Goal: Communication & Community: Share content

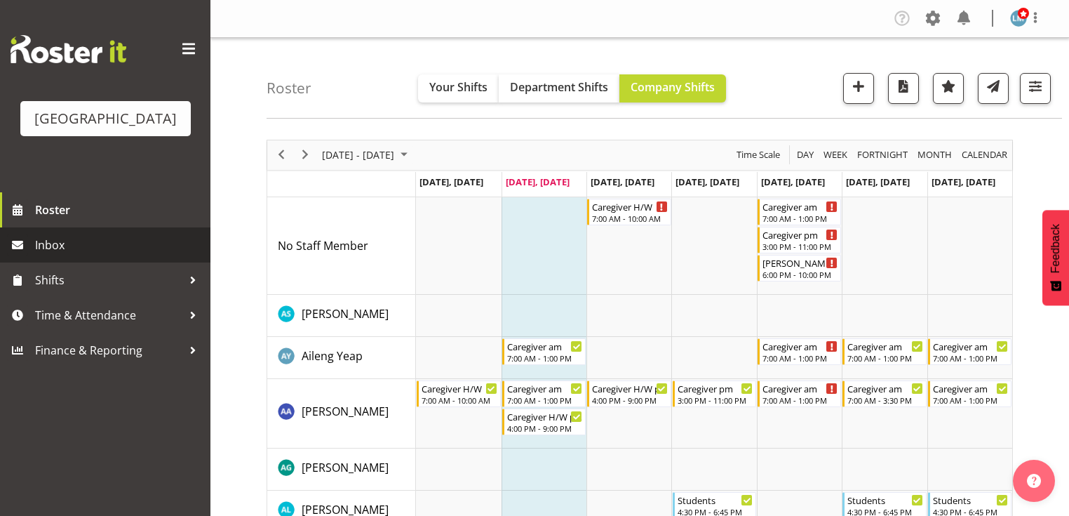
click at [99, 255] on span "Inbox" at bounding box center [119, 244] width 168 height 21
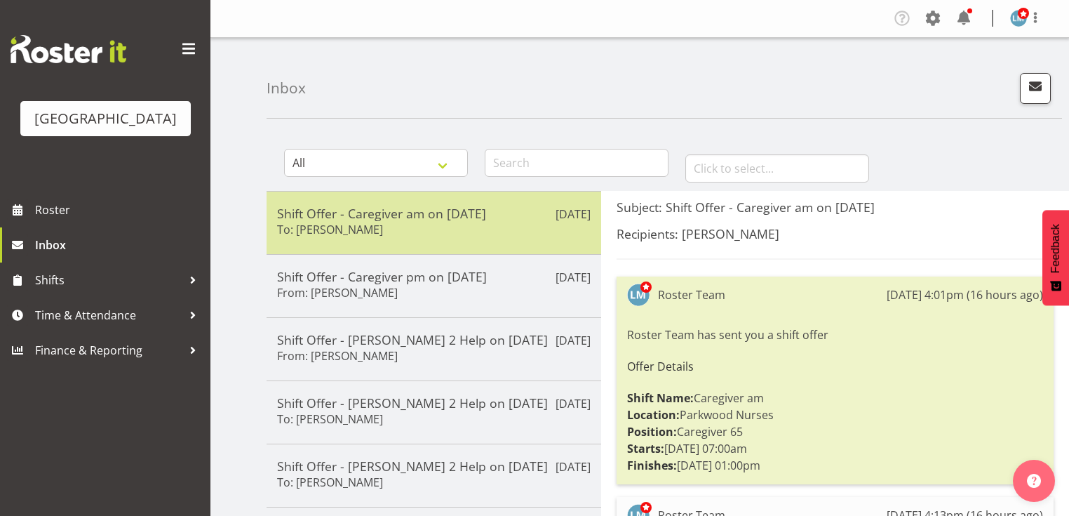
click at [421, 227] on div "Shift Offer - Caregiver am on [DATE] To: [PERSON_NAME]" at bounding box center [434, 223] width 314 height 34
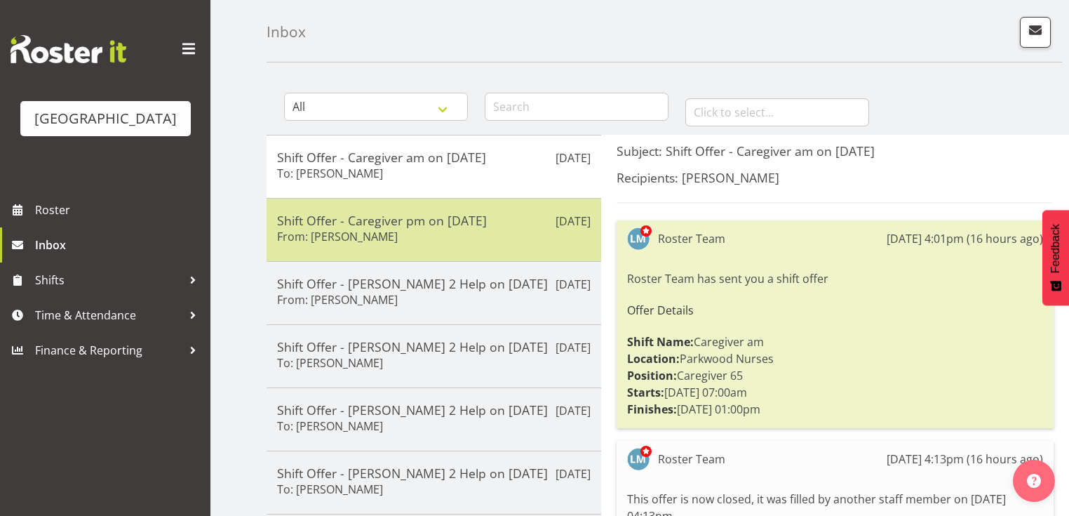
click at [427, 238] on div "Shift Offer - Caregiver pm on 15/08/25 From: Briar Hughes" at bounding box center [434, 230] width 314 height 34
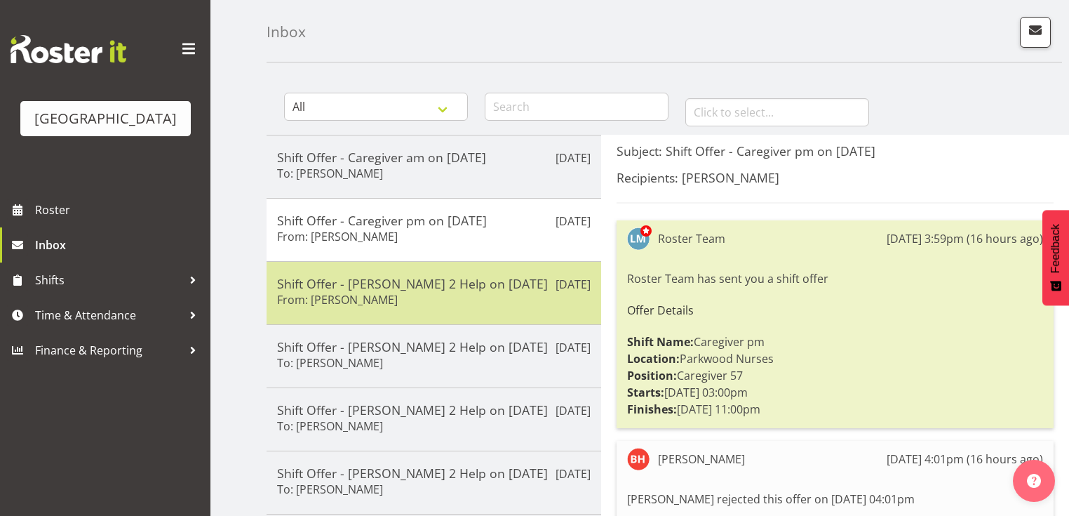
click at [444, 290] on div "Shift Offer - Ressie 2 Help on 17/08/25 From: Briar Hughes" at bounding box center [434, 293] width 314 height 34
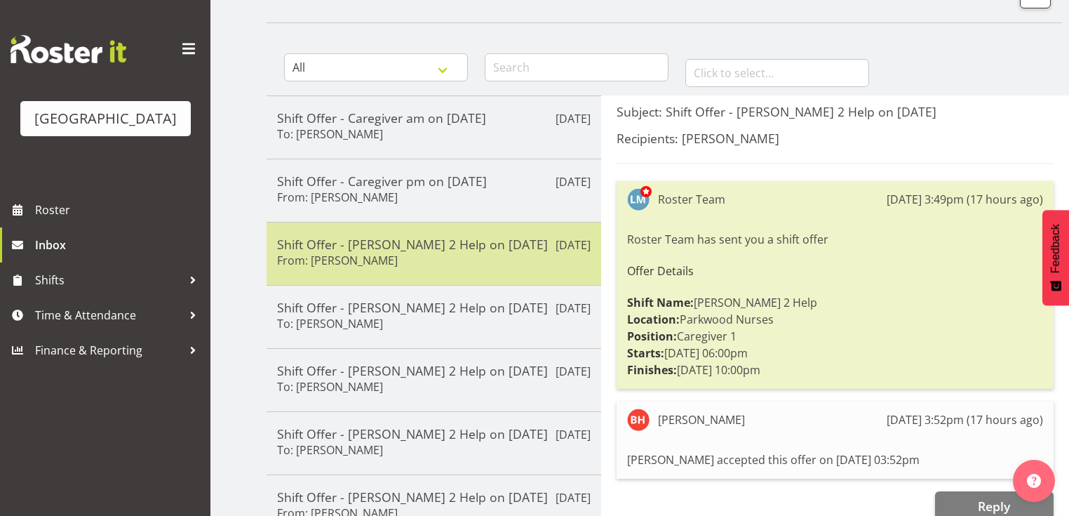
scroll to position [112, 0]
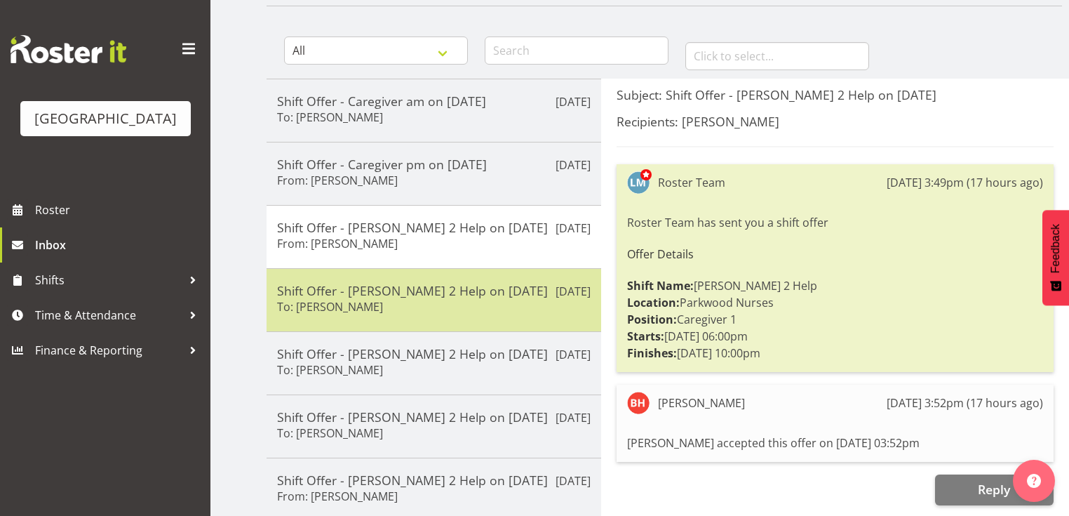
click at [469, 307] on div "Shift Offer - Ressie 2 Help on 17/08/25 To: Caitlin Huria" at bounding box center [434, 300] width 314 height 34
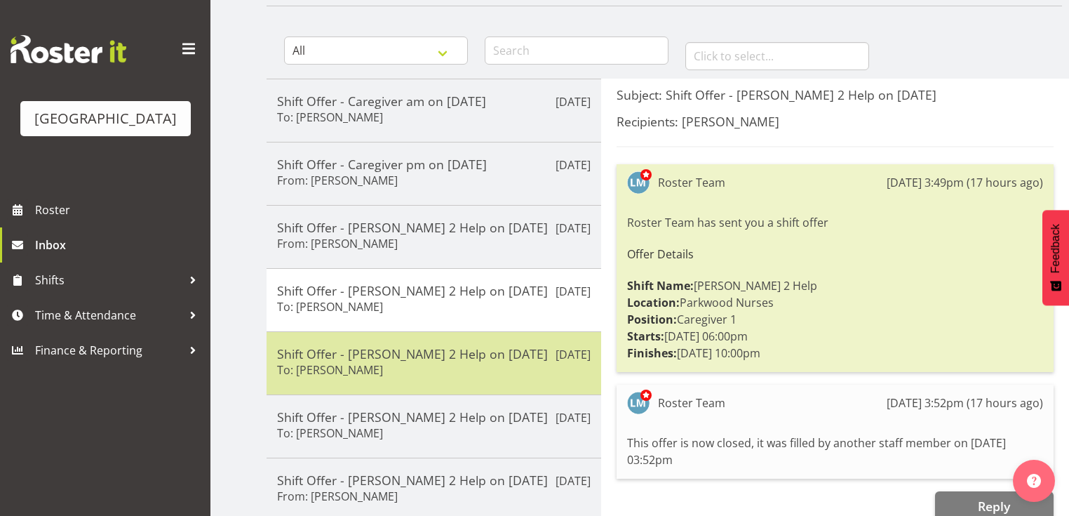
click at [486, 367] on div "Shift Offer - Ressie 2 Help on 17/08/25 To: Jamilla Lockyer" at bounding box center [434, 363] width 314 height 34
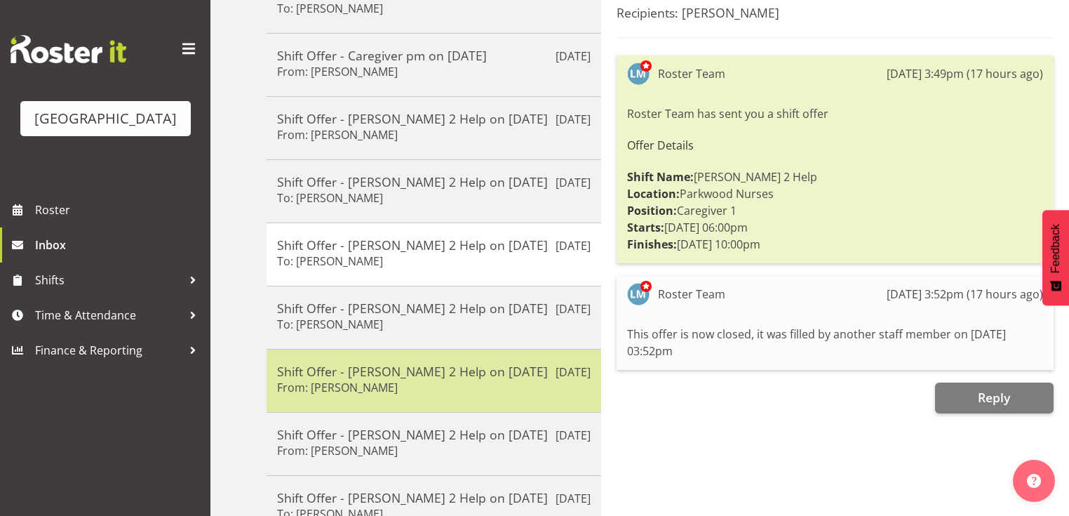
scroll to position [225, 0]
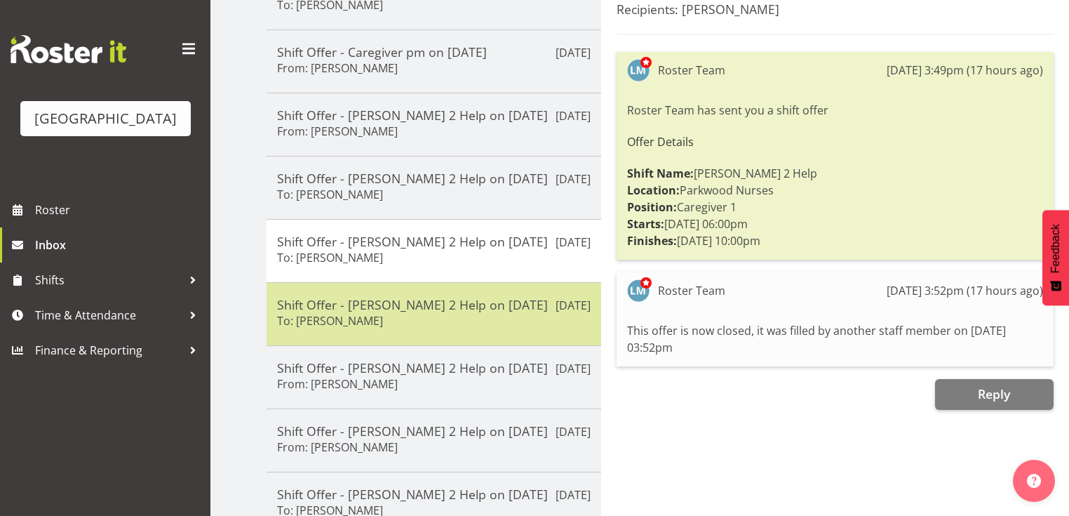
click at [494, 336] on div "Aug 11th Shift Offer - Ressie 2 Help on 17/08/25 To: Ruth Flavell" at bounding box center [434, 313] width 335 height 63
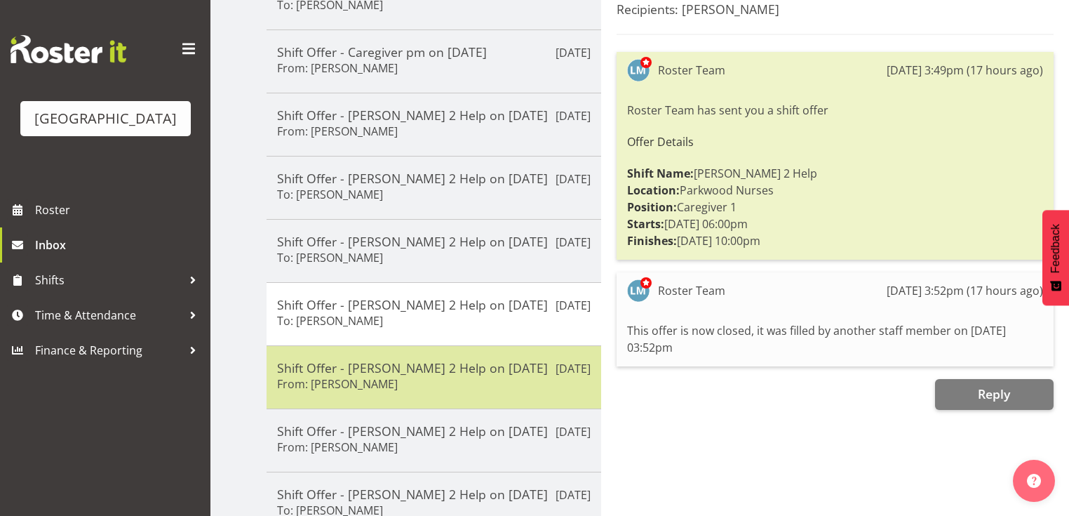
click at [495, 404] on div "Aug 11th Shift Offer - Ressie 2 Help on 15/08/25 From: Chrislyn-ann Saquilayan" at bounding box center [434, 376] width 335 height 63
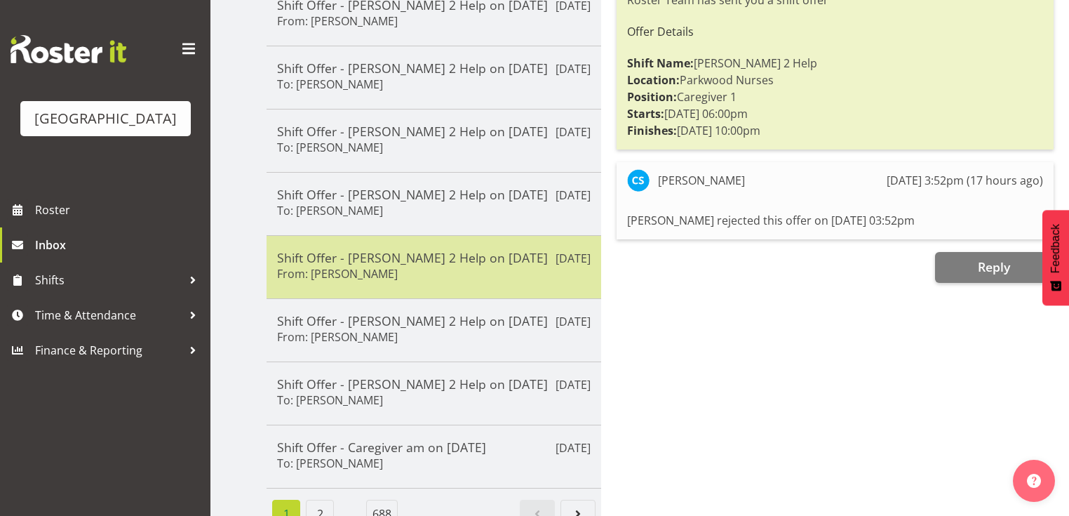
scroll to position [337, 0]
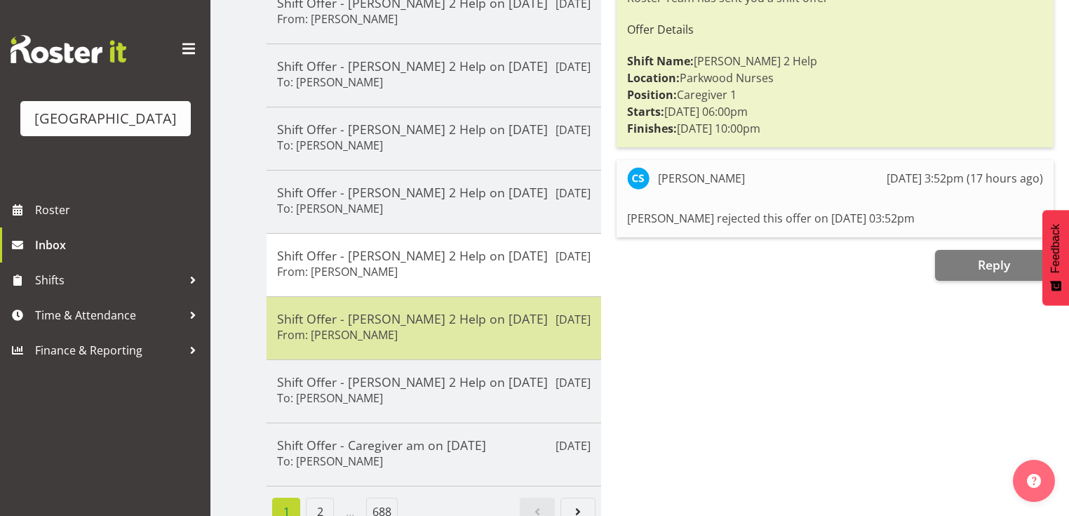
click at [490, 340] on div "Shift Offer - Ressie 2 Help on 14/08/25 From: Carolyn Winning" at bounding box center [434, 328] width 314 height 34
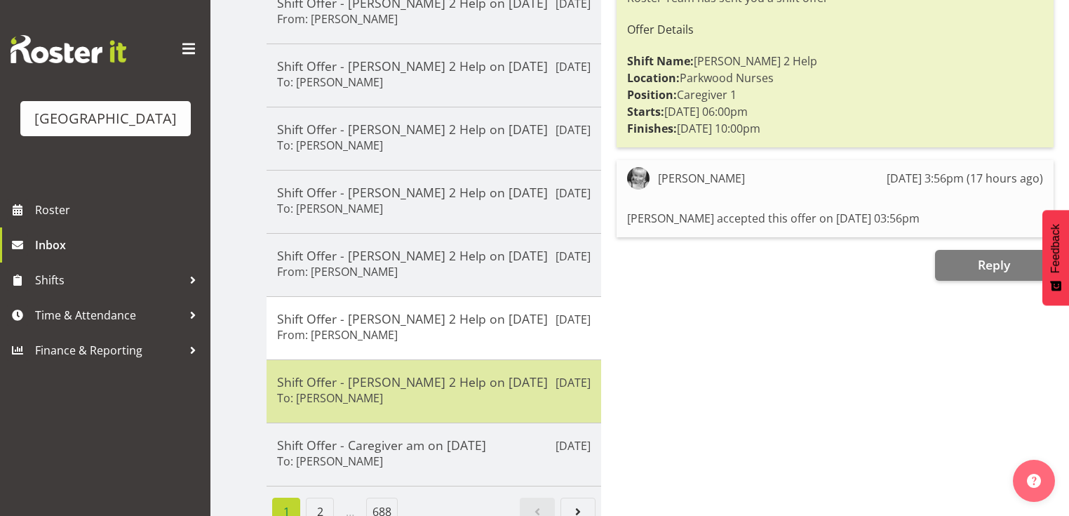
click at [473, 394] on div "Shift Offer - Ressie 2 Help on 14/08/25 To: Maricon Nillo" at bounding box center [434, 391] width 314 height 34
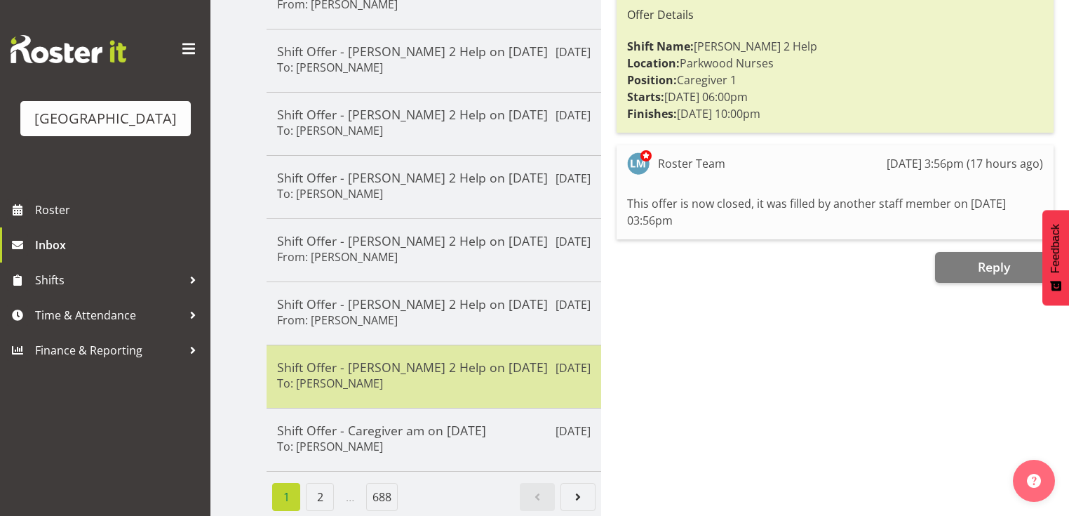
scroll to position [356, 0]
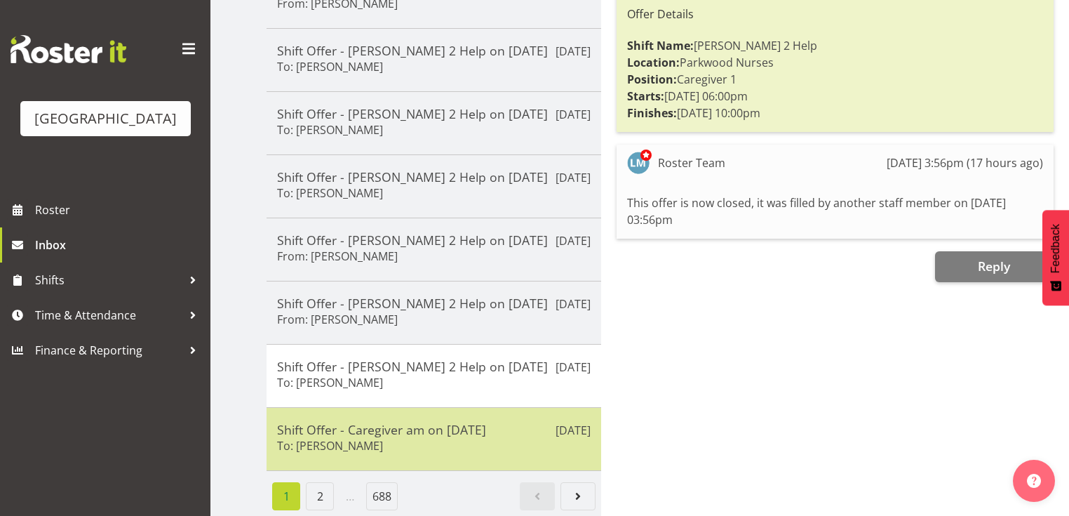
click at [465, 448] on div "Aug 11th Shift Offer - Caregiver am on 12/08/25 To: Ruth Flavell" at bounding box center [434, 439] width 335 height 64
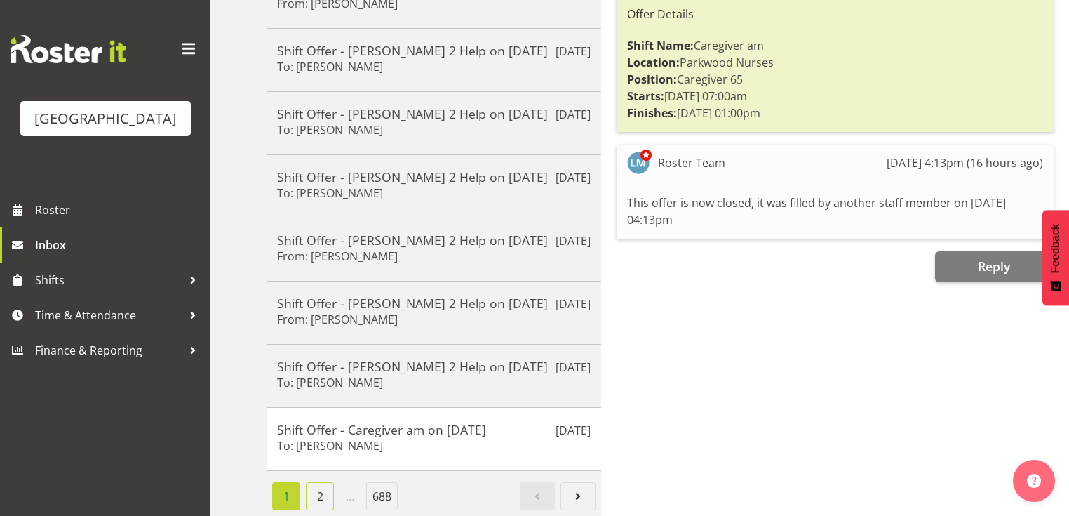
click at [320, 484] on link "2" at bounding box center [320, 496] width 28 height 28
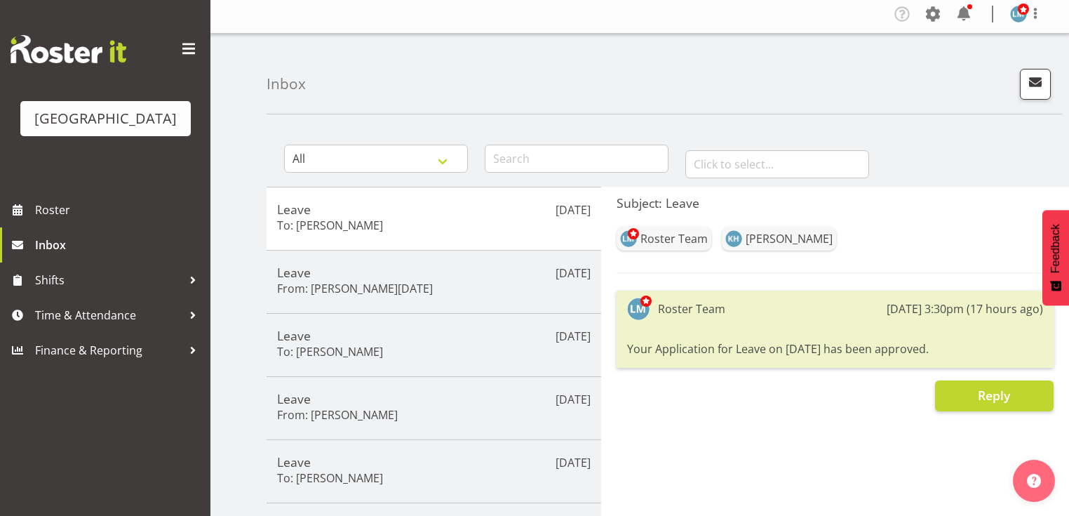
scroll to position [0, 0]
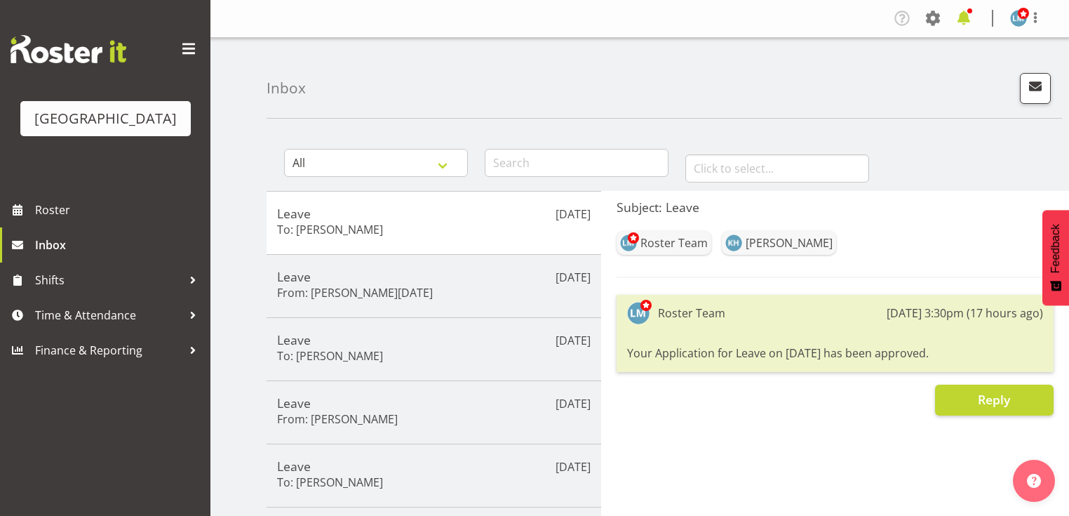
click at [966, 14] on span at bounding box center [964, 18] width 22 height 22
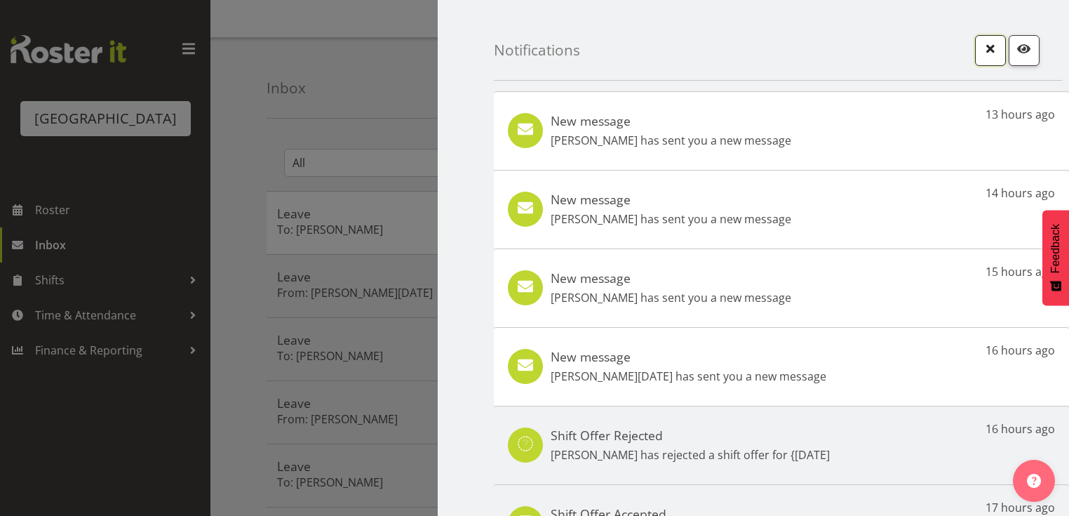
click at [983, 49] on span "button" at bounding box center [991, 48] width 18 height 18
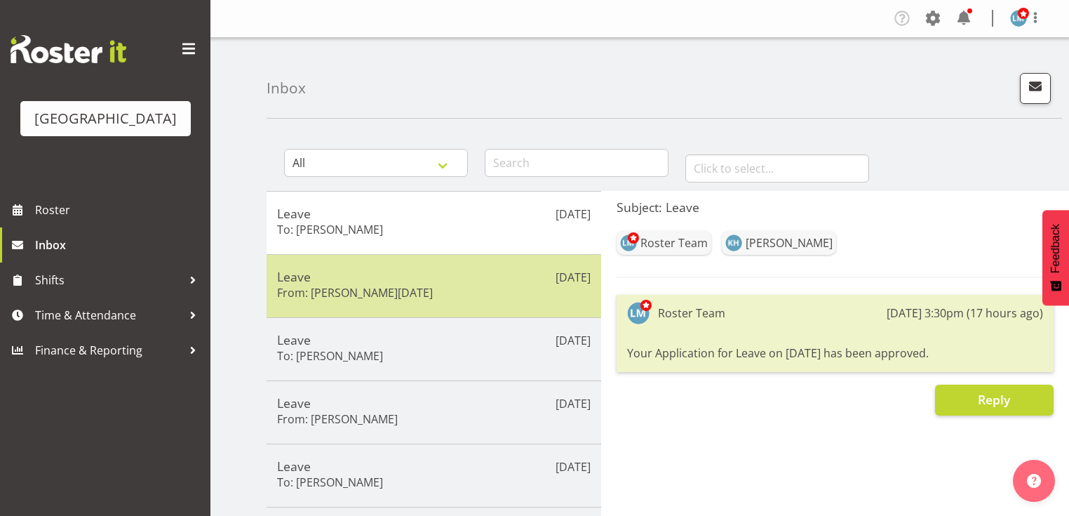
click at [460, 281] on h5 "Leave" at bounding box center [434, 276] width 314 height 15
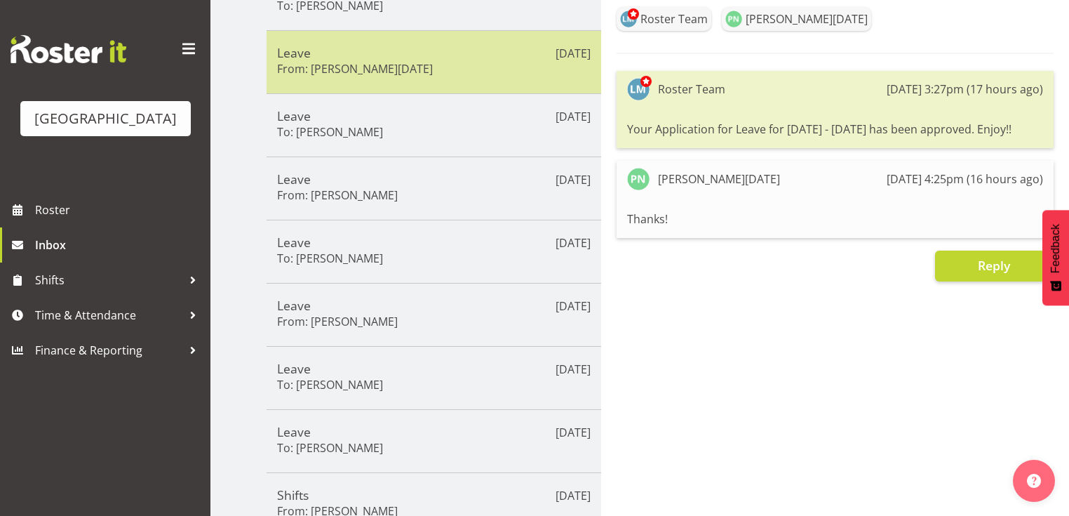
scroll to position [225, 0]
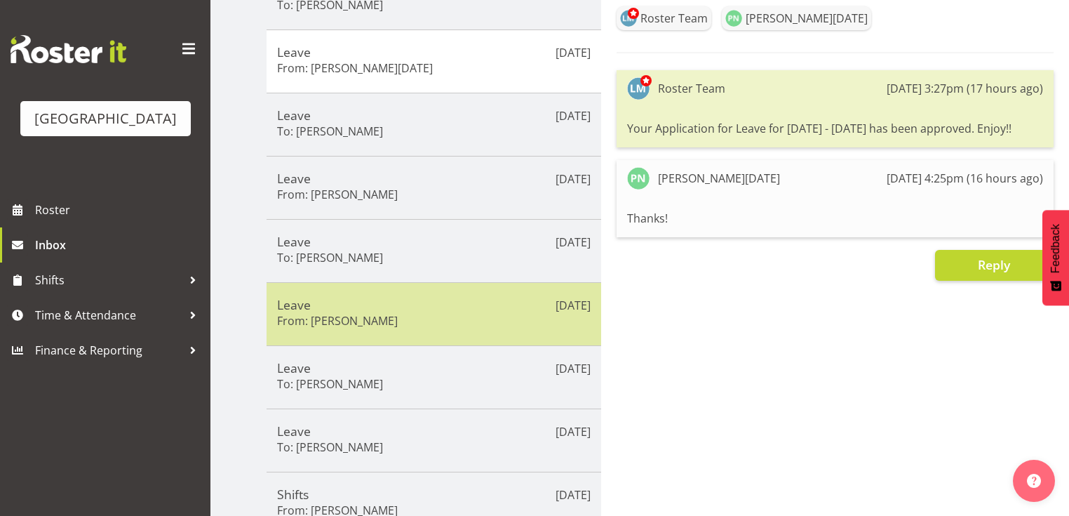
click at [446, 318] on div "Leave From: Bobby Catapang" at bounding box center [434, 314] width 314 height 34
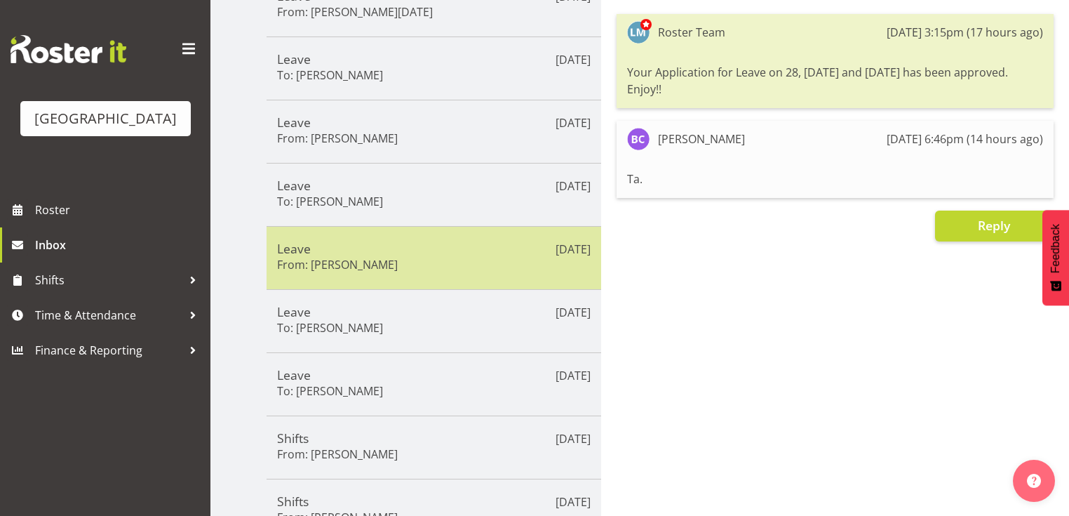
scroll to position [356, 0]
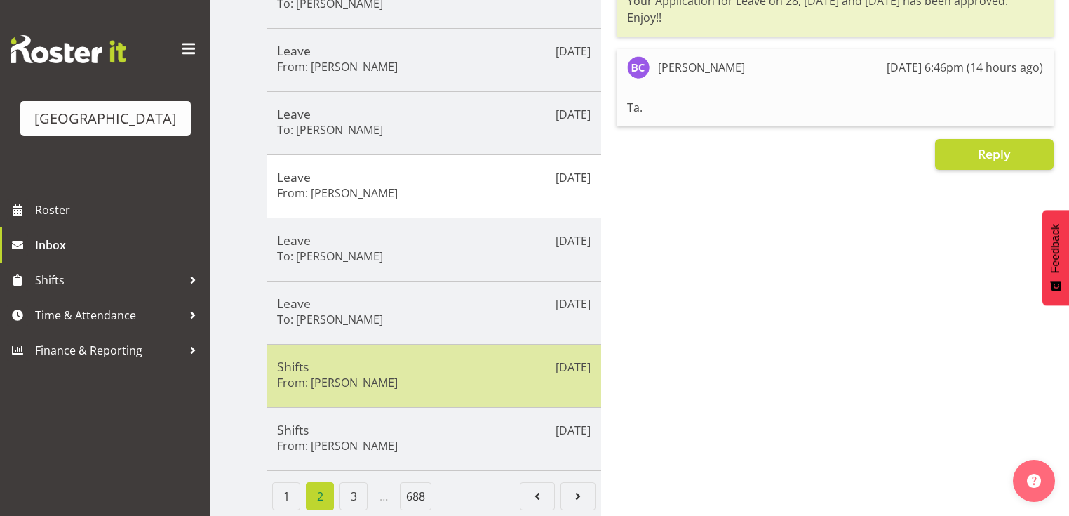
click at [460, 359] on h5 "Shifts" at bounding box center [434, 366] width 314 height 15
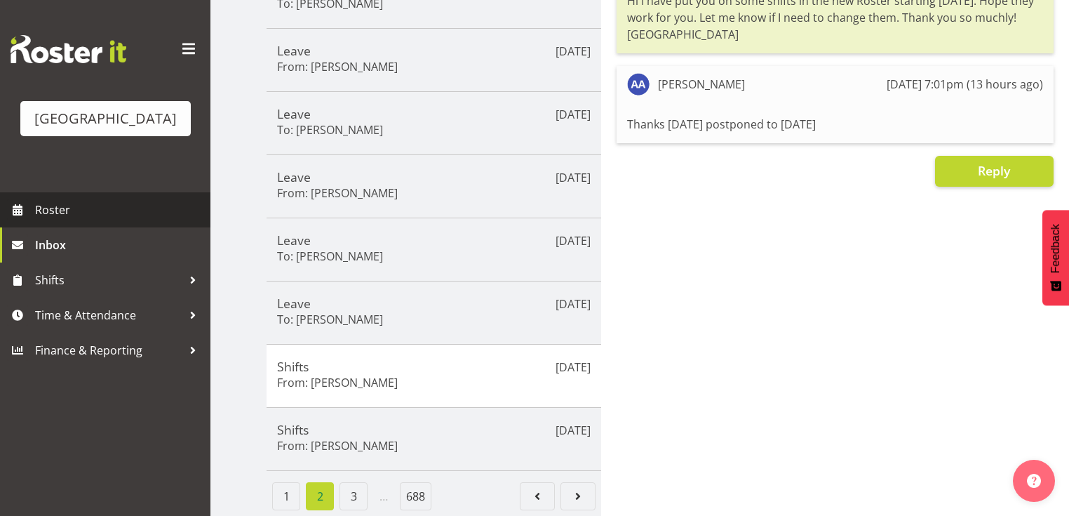
click at [48, 220] on span "Roster" at bounding box center [119, 209] width 168 height 21
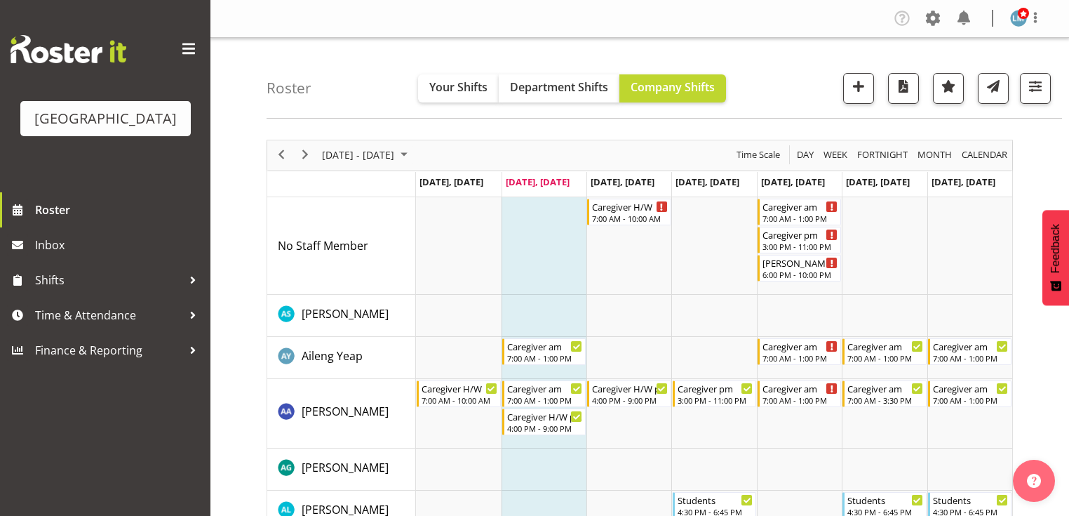
click at [413, 154] on span "August 2025" at bounding box center [404, 155] width 17 height 18
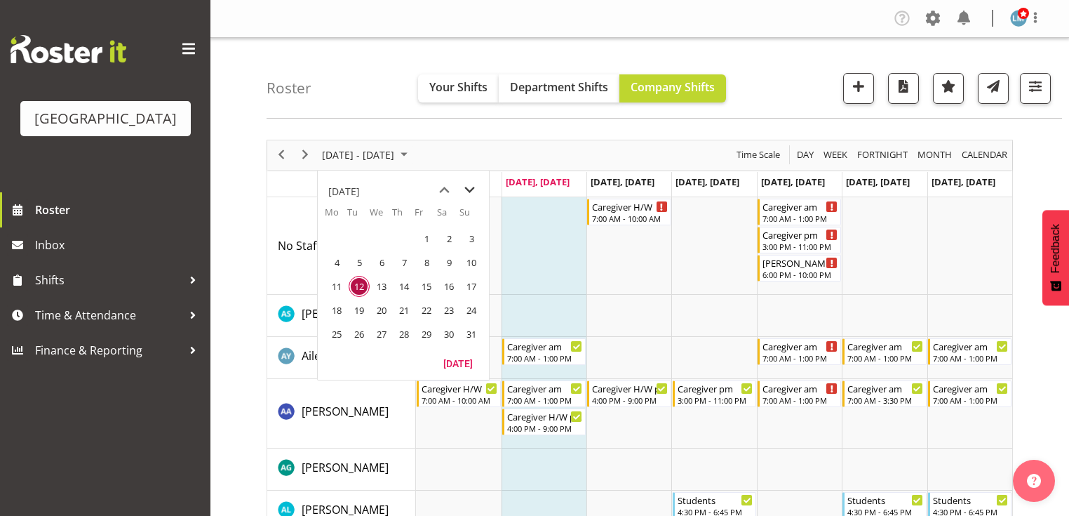
click at [468, 189] on span "next month" at bounding box center [470, 190] width 25 height 25
click at [334, 258] on span "8" at bounding box center [336, 262] width 21 height 21
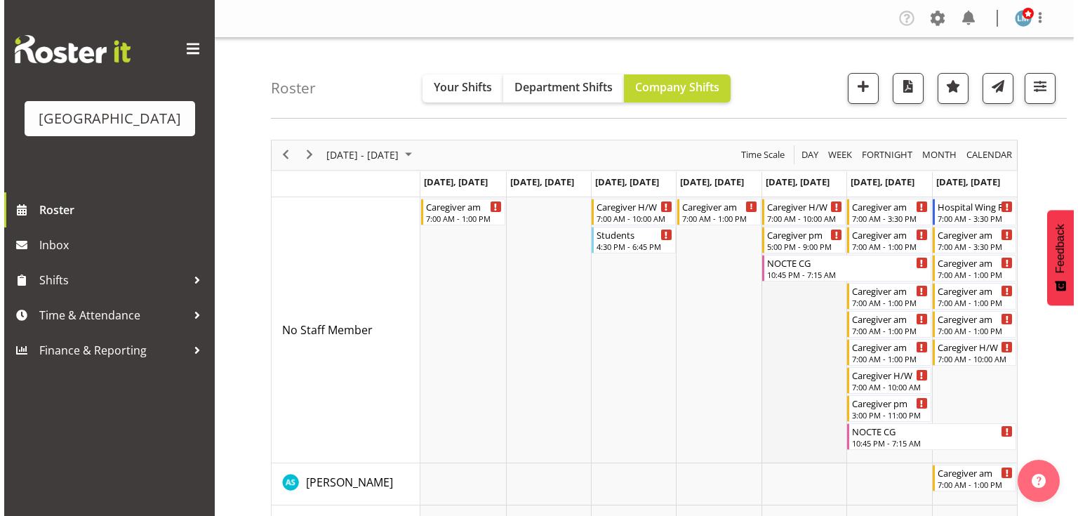
scroll to position [225, 0]
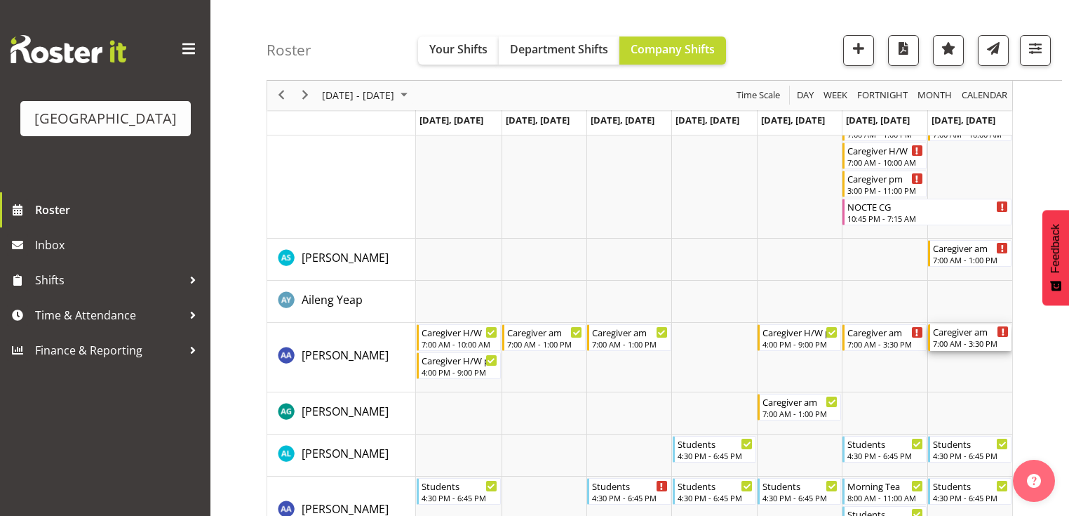
click at [961, 335] on div "Caregiver am" at bounding box center [971, 331] width 76 height 14
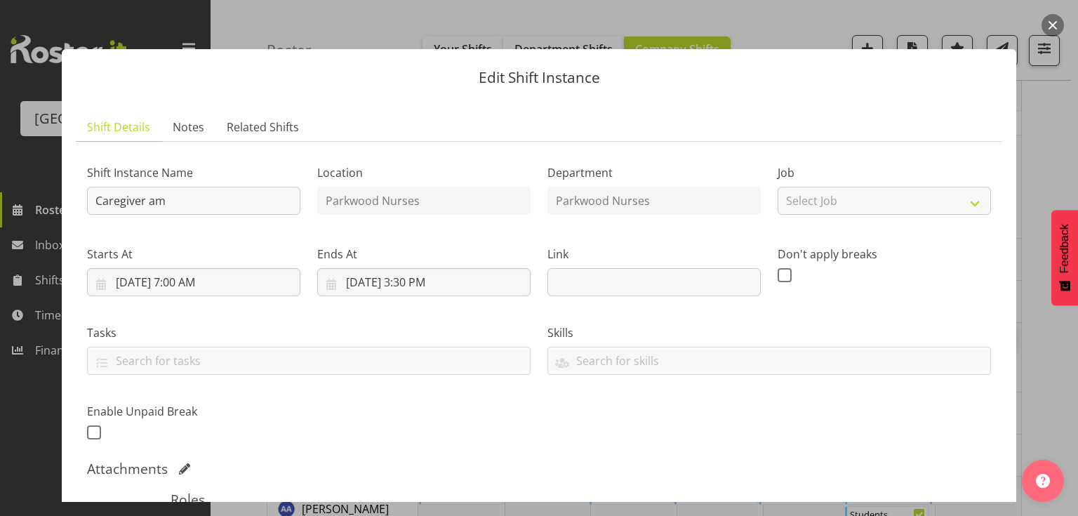
scroll to position [281, 0]
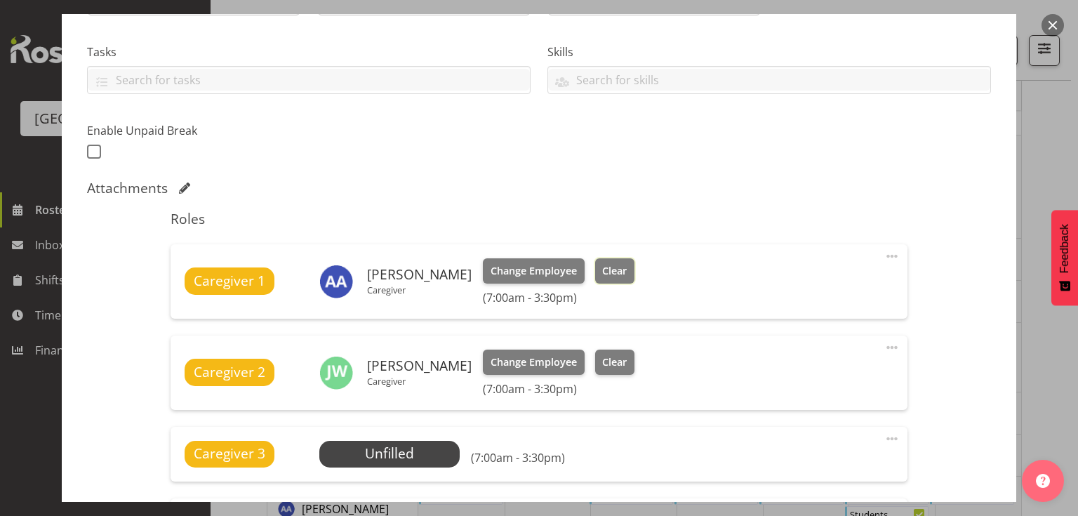
click at [614, 264] on span "Clear" at bounding box center [614, 270] width 25 height 15
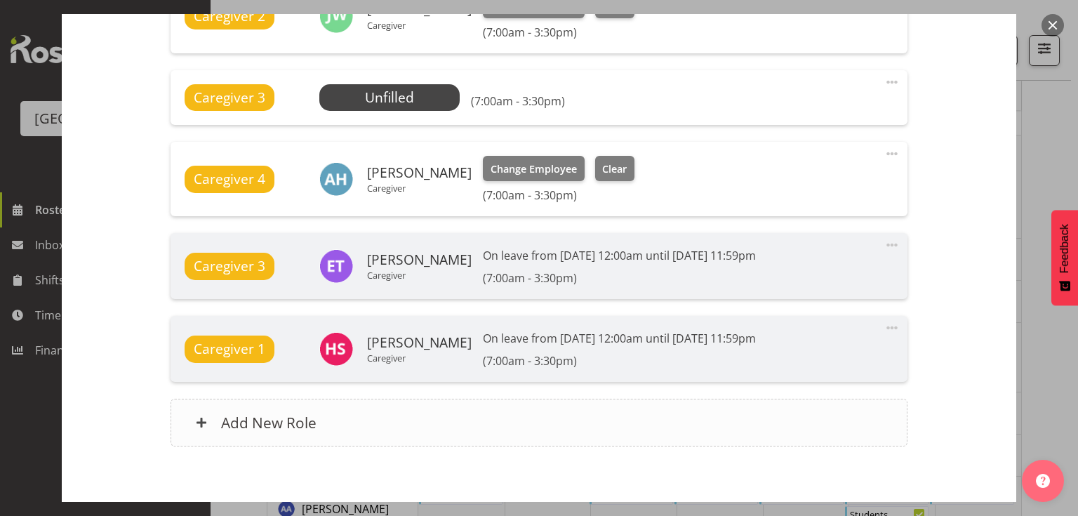
scroll to position [686, 0]
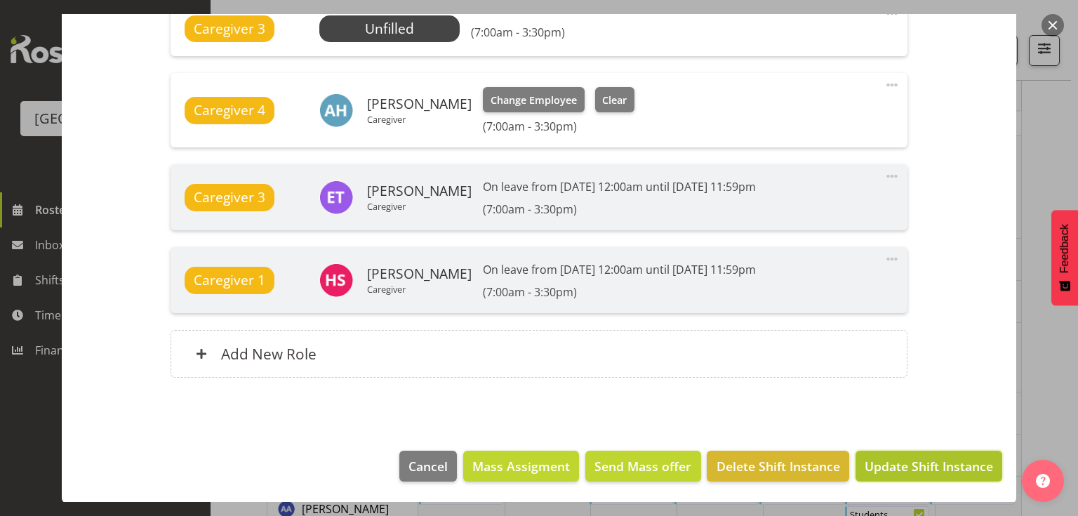
click at [926, 463] on span "Update Shift Instance" at bounding box center [929, 466] width 128 height 18
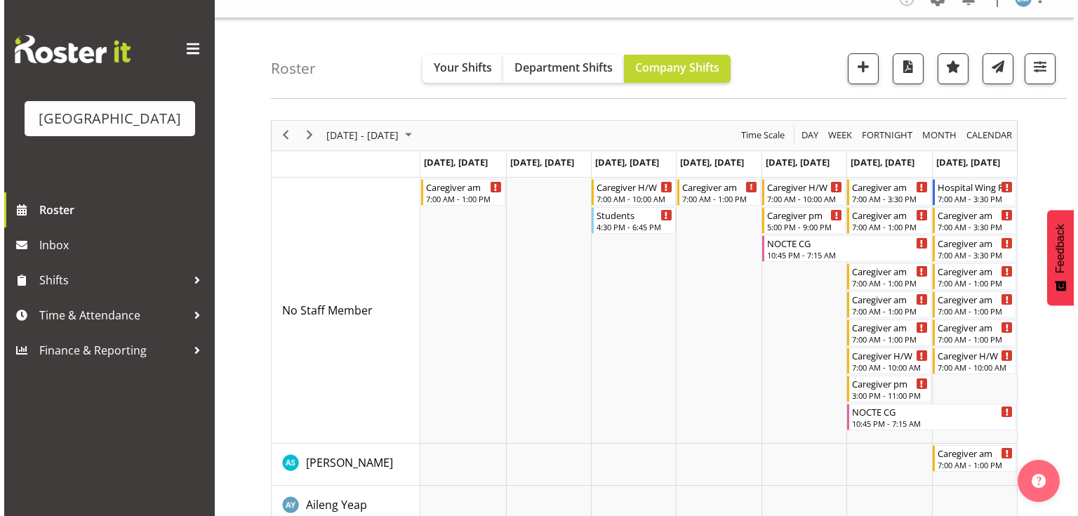
scroll to position [0, 0]
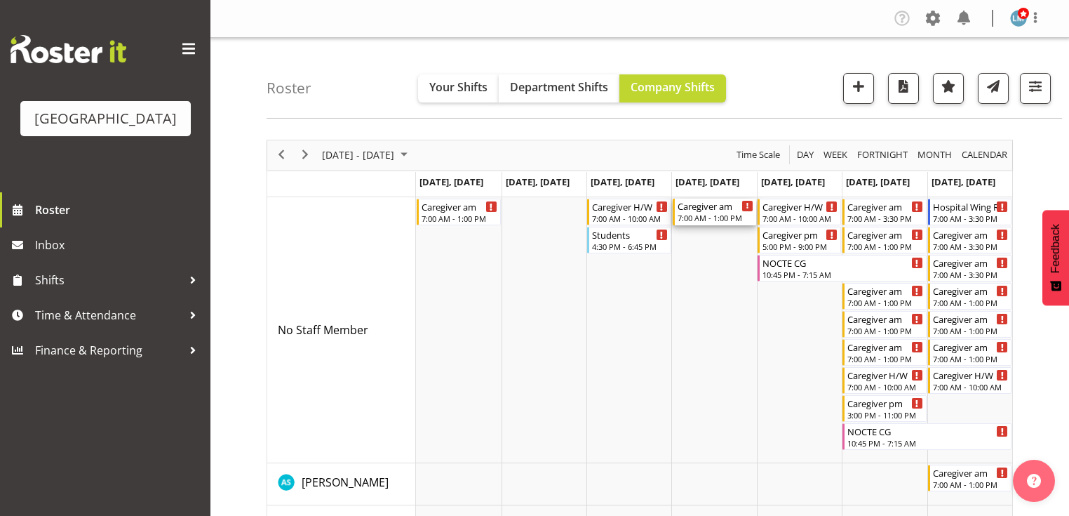
click at [700, 210] on div "Caregiver am" at bounding box center [716, 206] width 76 height 14
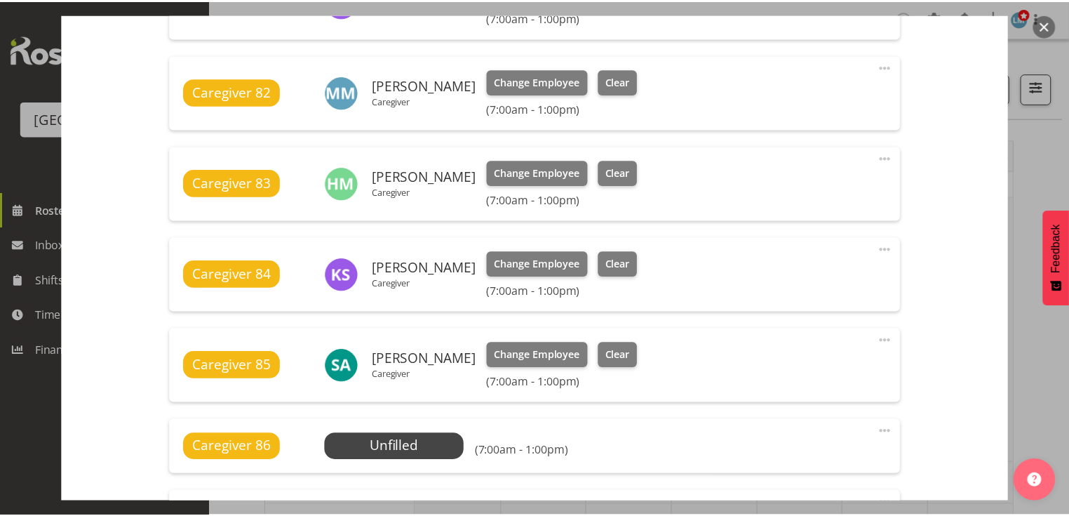
scroll to position [786, 0]
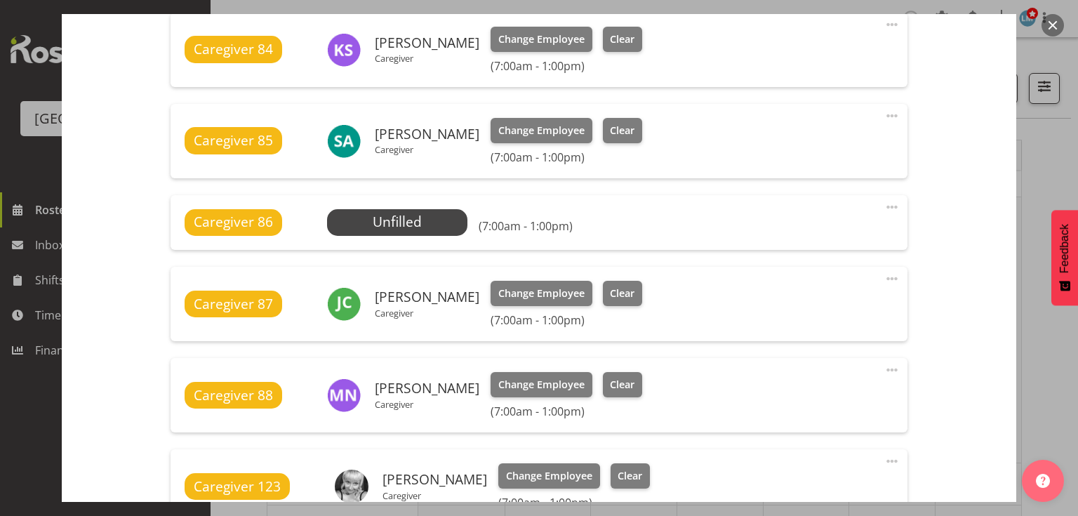
click at [1048, 22] on button "button" at bounding box center [1052, 25] width 22 height 22
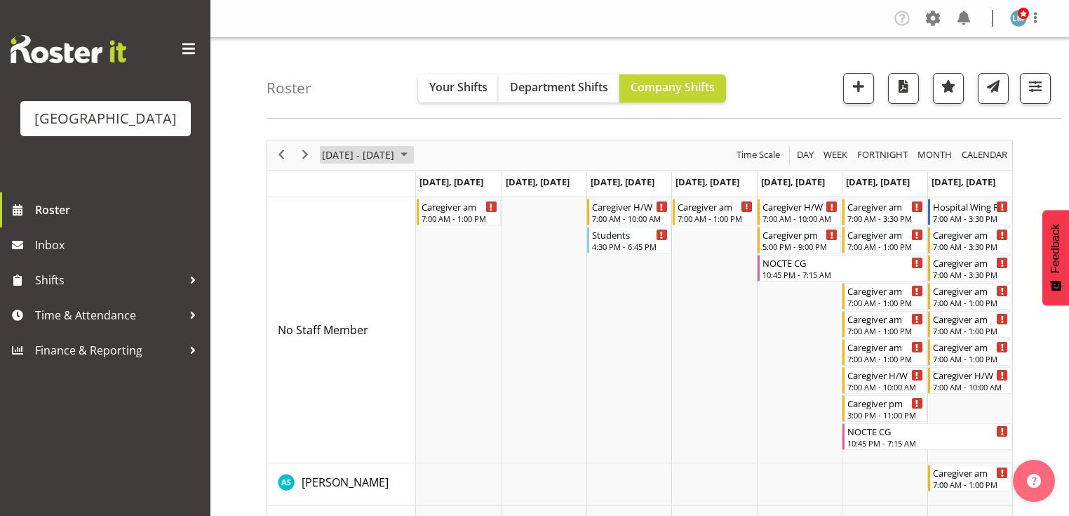
click at [413, 154] on span "September 2025" at bounding box center [404, 155] width 17 height 18
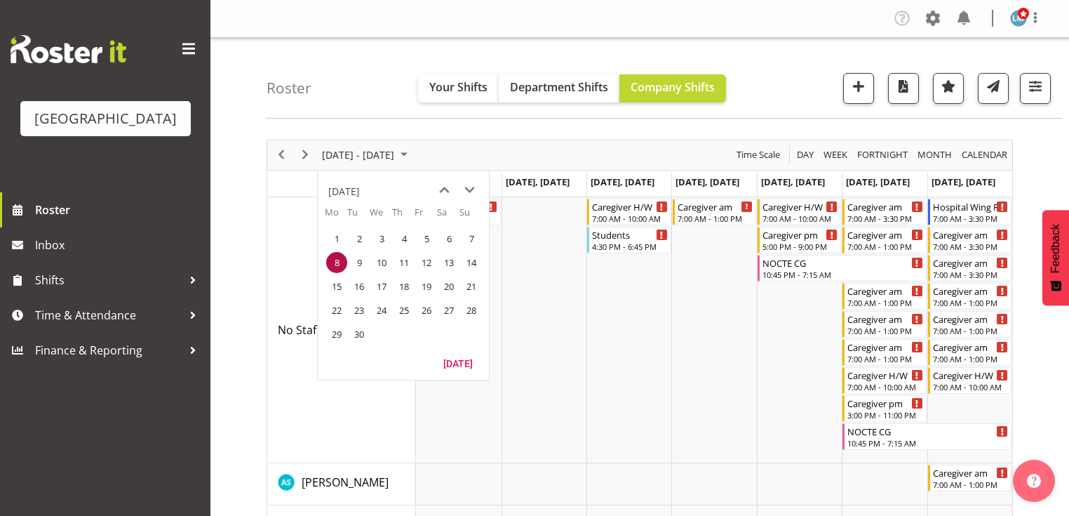
click at [335, 261] on span "8" at bounding box center [336, 262] width 21 height 21
click at [555, 399] on td "Timeline Week of September 8, 2025" at bounding box center [544, 330] width 85 height 266
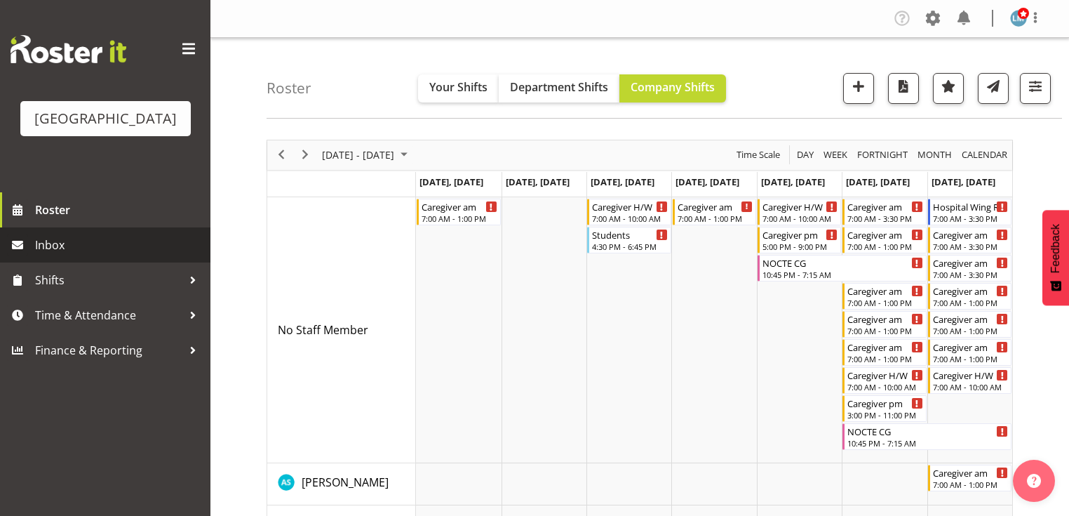
click at [42, 255] on span "Inbox" at bounding box center [119, 244] width 168 height 21
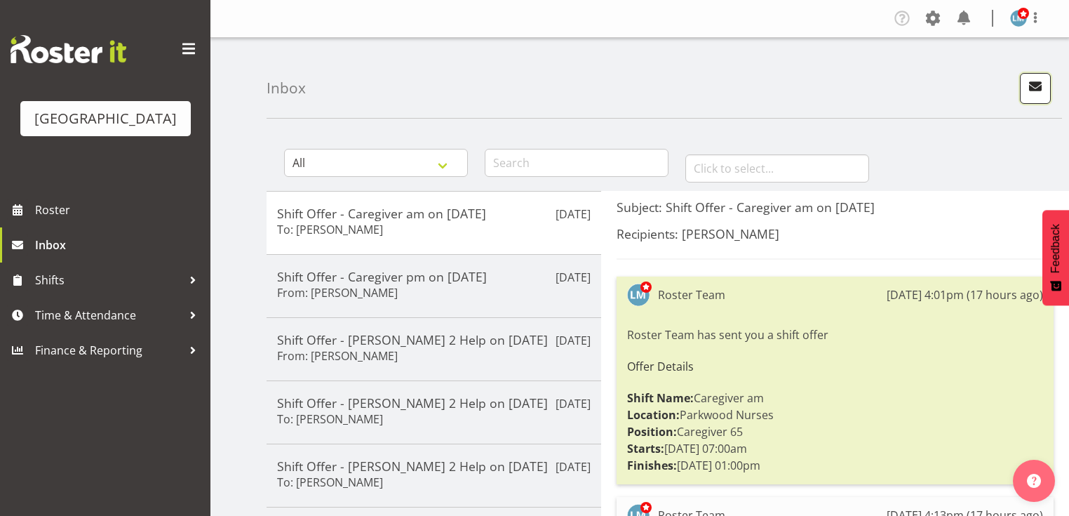
click at [1039, 83] on span "button" at bounding box center [1036, 86] width 18 height 18
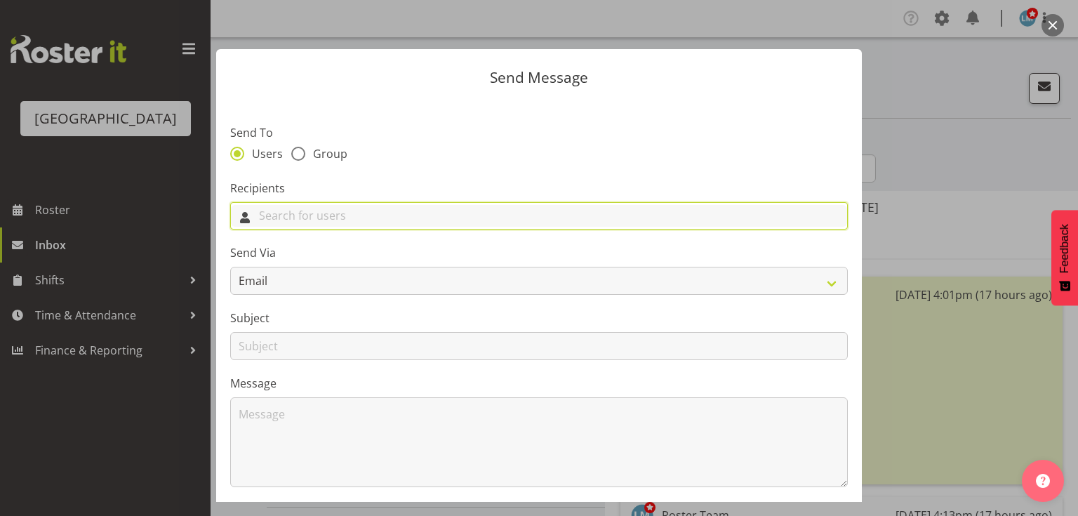
click at [394, 224] on input "text" at bounding box center [539, 216] width 616 height 22
type input "suz"
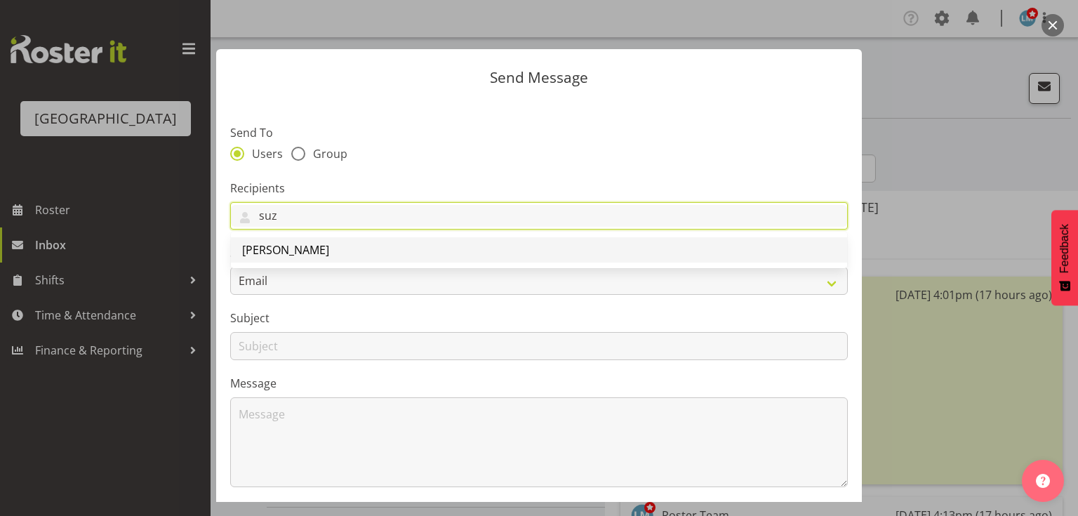
click at [329, 250] on span "[PERSON_NAME]" at bounding box center [285, 249] width 87 height 15
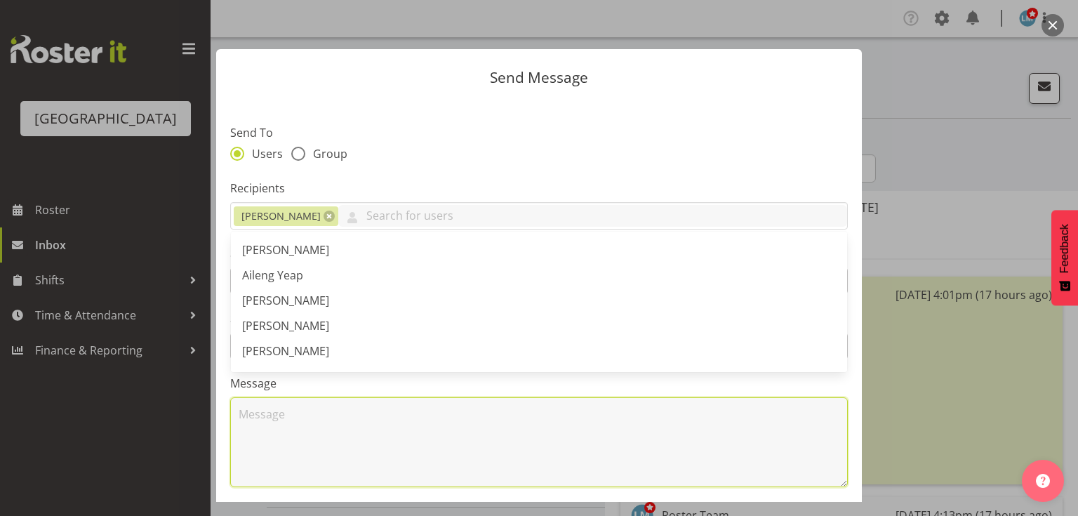
click at [325, 424] on textarea at bounding box center [539, 442] width 618 height 90
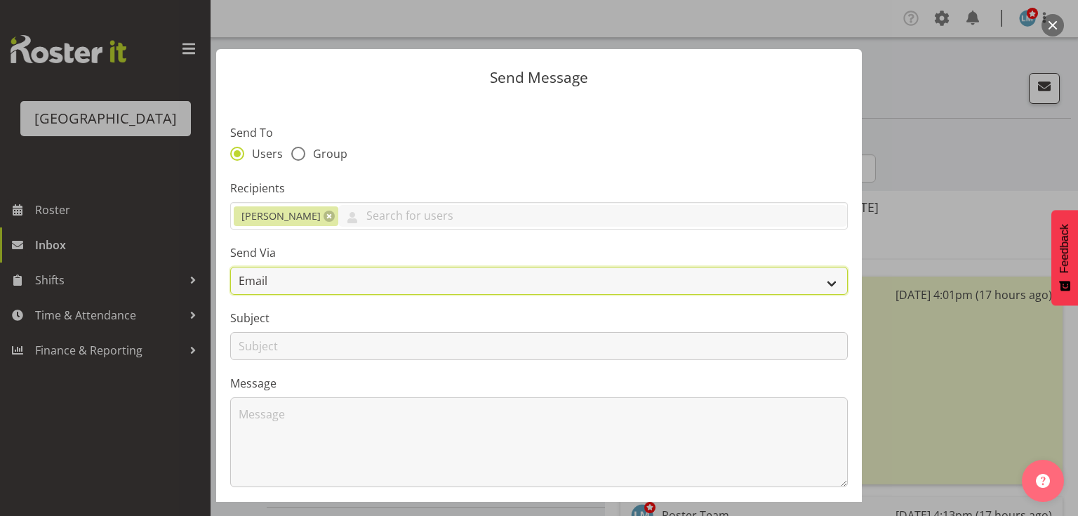
click at [825, 278] on select "Email SMS" at bounding box center [539, 281] width 618 height 28
select select "sms"
click at [230, 267] on select "Email SMS" at bounding box center [539, 281] width 618 height 28
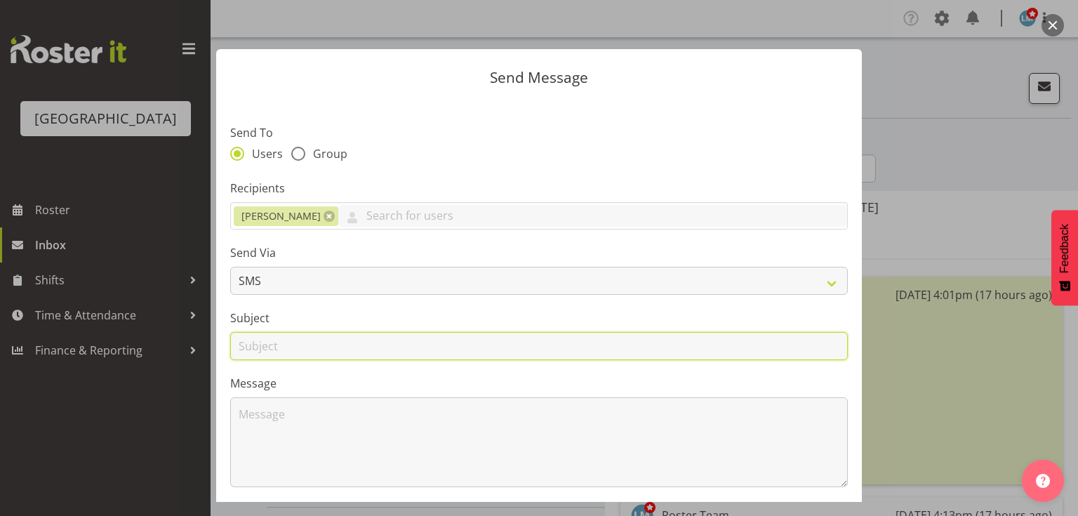
click at [253, 348] on input "text" at bounding box center [539, 346] width 618 height 28
type input "Nursing Council"
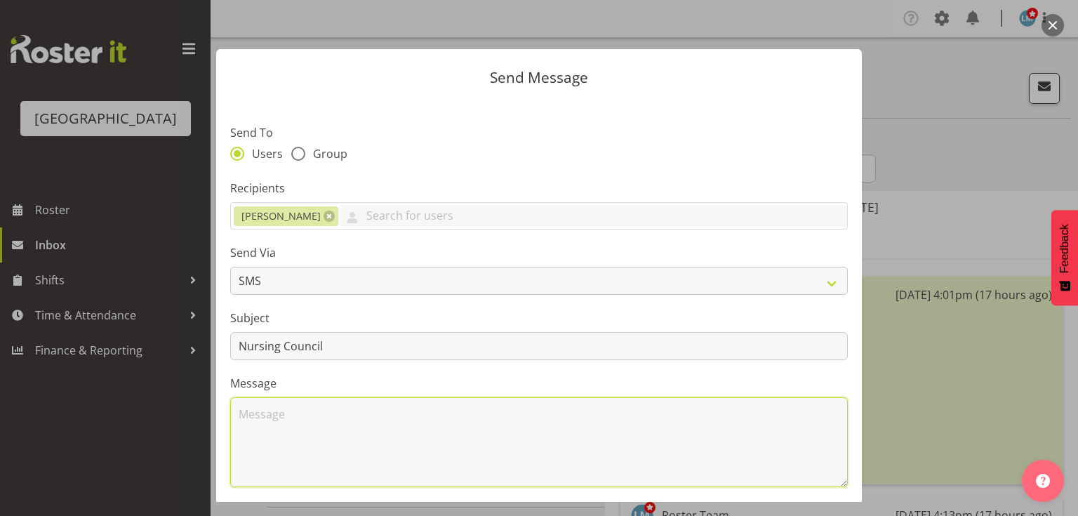
click at [260, 417] on textarea at bounding box center [539, 442] width 618 height 90
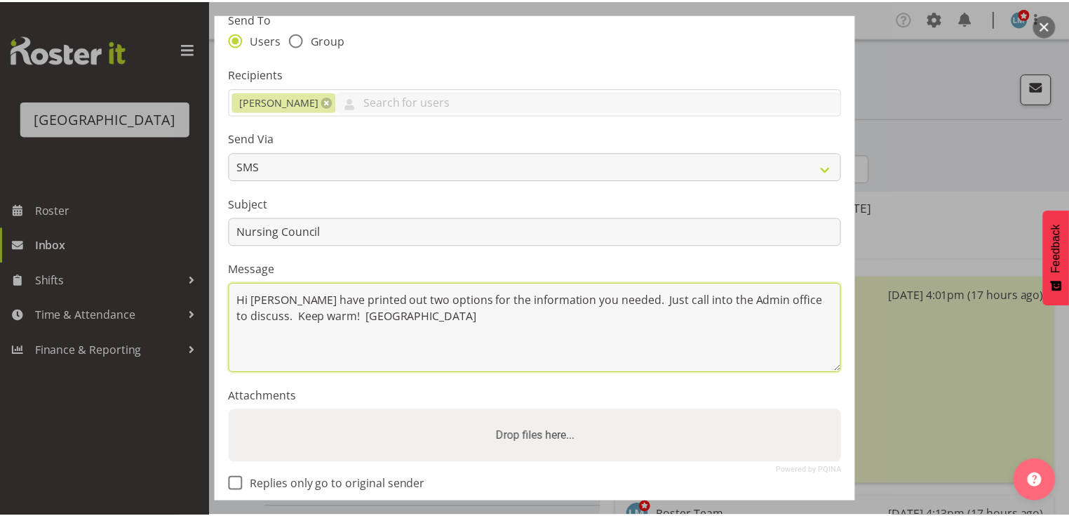
scroll to position [188, 0]
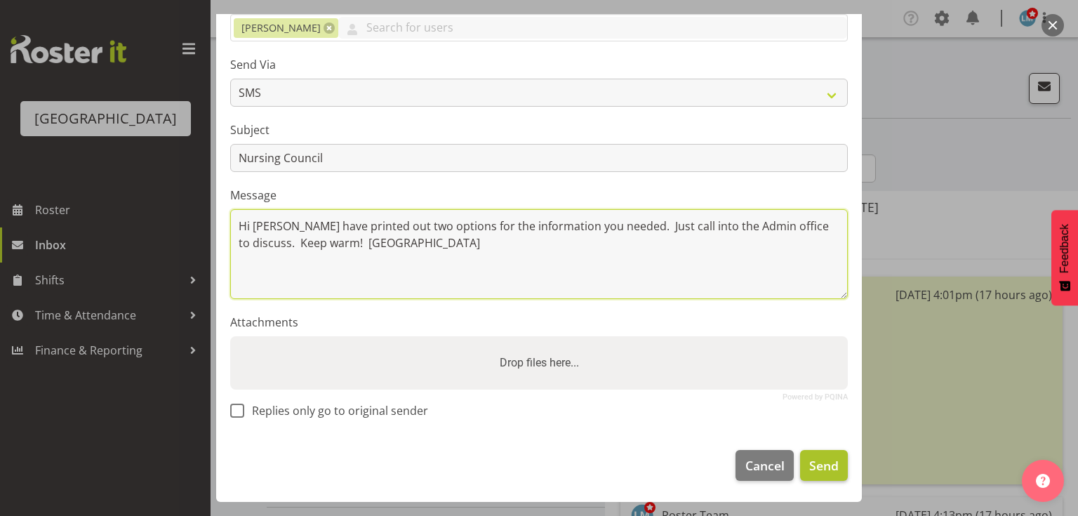
type textarea "Hi Sue I have printed out two options for the information you needed. Just call…"
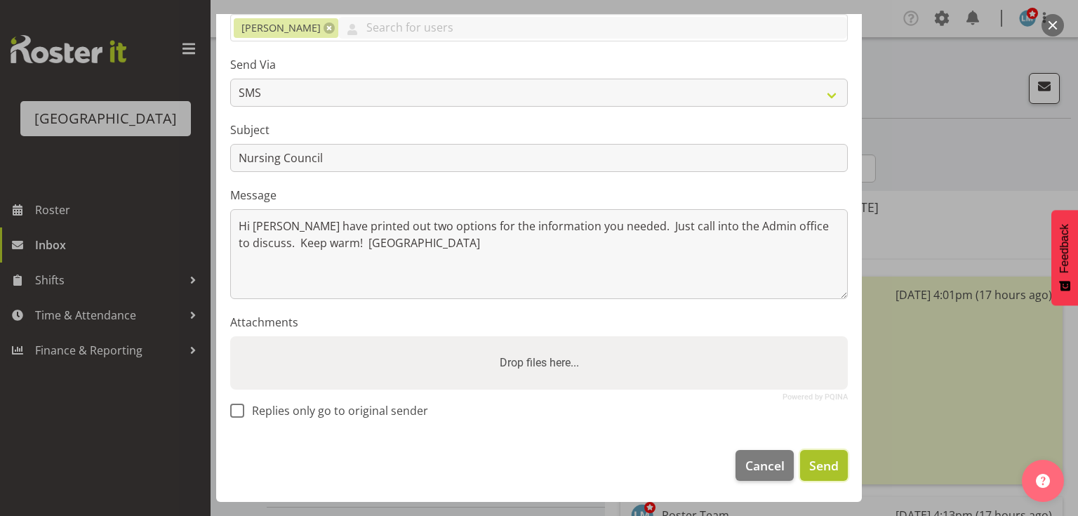
click at [814, 460] on span "Send" at bounding box center [823, 465] width 29 height 18
